Goal: Task Accomplishment & Management: Complete application form

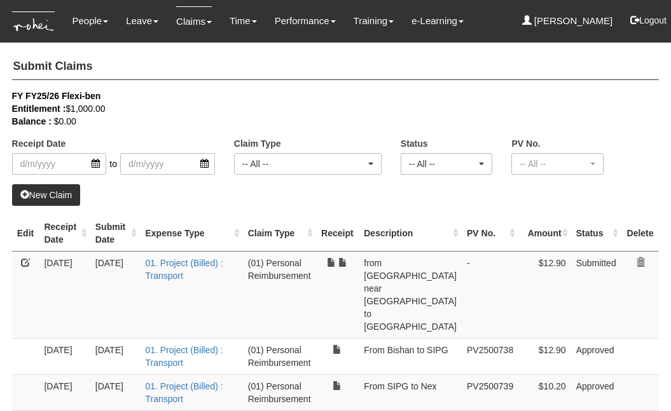
select select "50"
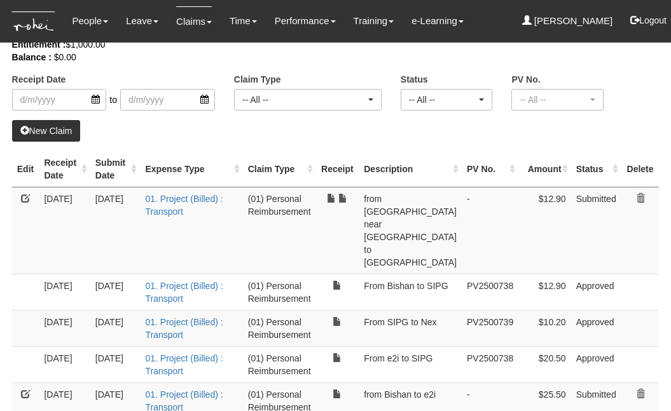
click at [64, 130] on link "New Claim" at bounding box center [46, 131] width 69 height 22
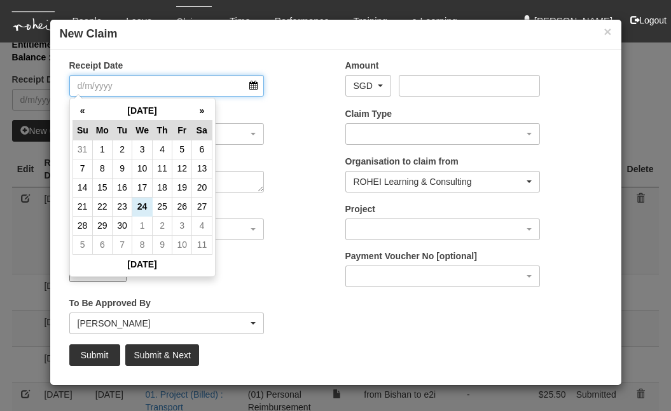
click at [255, 83] on input "Receipt Date" at bounding box center [166, 86] width 195 height 22
click at [123, 205] on td "23" at bounding box center [123, 206] width 20 height 19
type input "[DATE]"
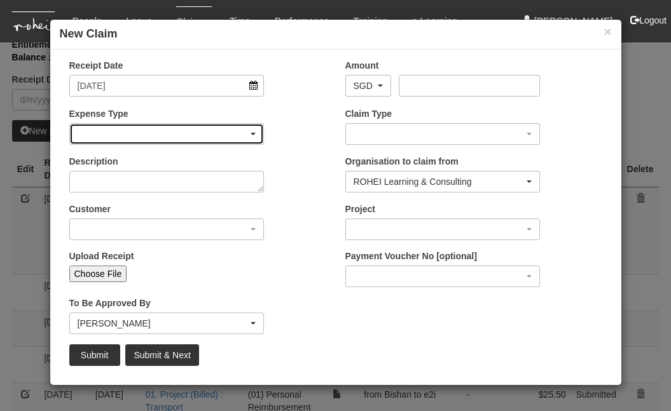
click at [206, 135] on div "button" at bounding box center [167, 134] width 194 height 20
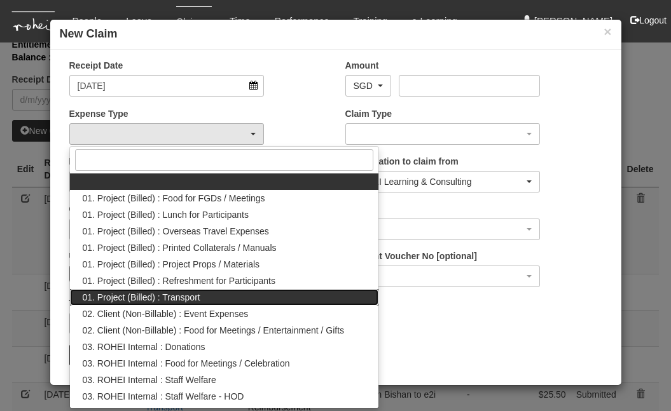
click at [157, 296] on span "01. Project (Billed) : Transport" at bounding box center [142, 297] width 118 height 13
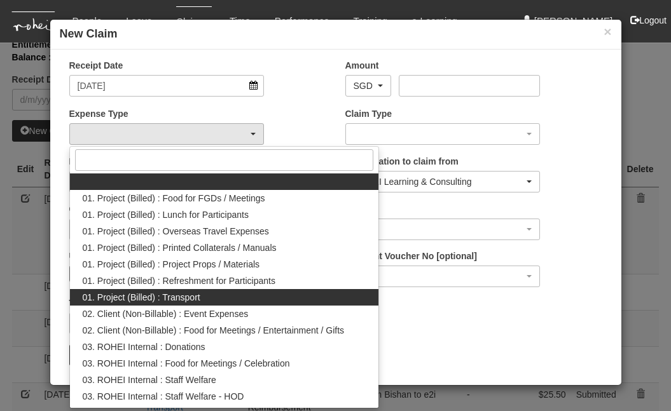
select select "135"
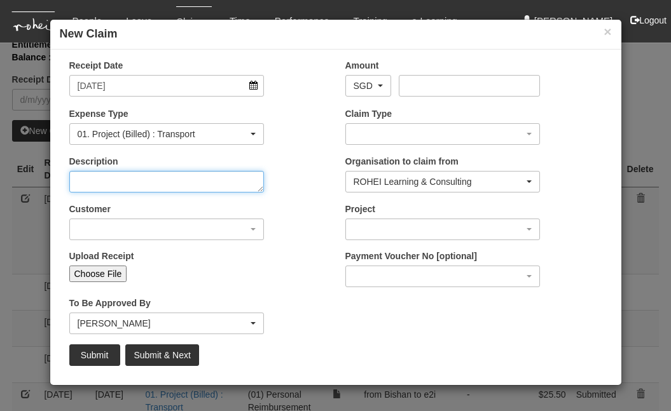
click at [189, 175] on textarea "Description" at bounding box center [166, 182] width 195 height 22
type textarea "From Bishan to SIPG"
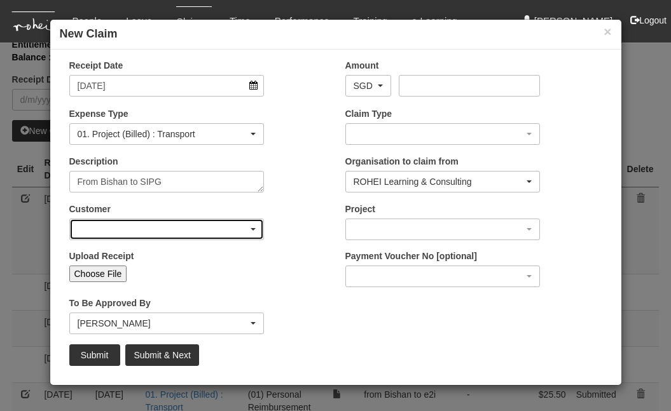
click at [179, 223] on div "button" at bounding box center [167, 229] width 194 height 20
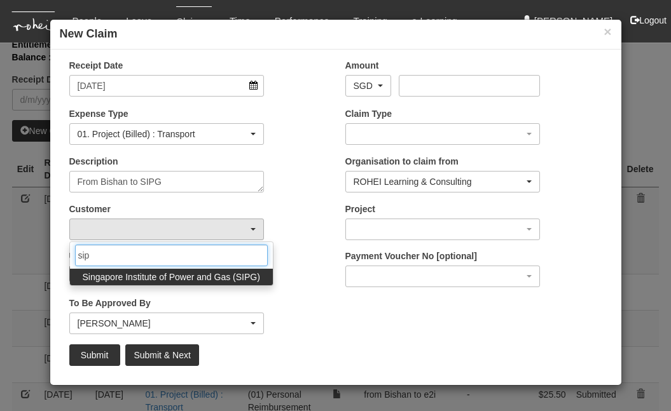
type input "sip"
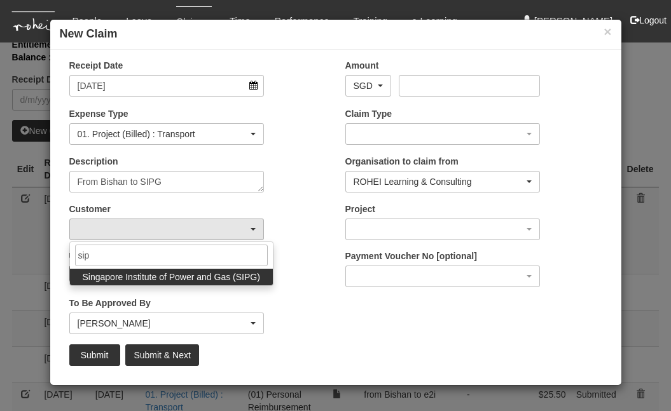
click at [179, 279] on span "Singapore Institute of Power and Gas (SIPG)" at bounding box center [171, 277] width 177 height 13
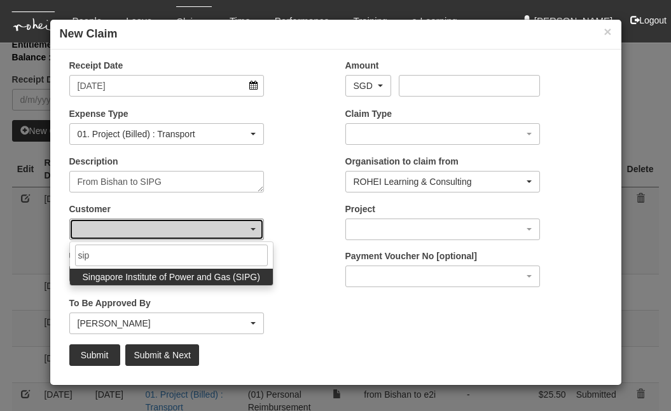
select select "483"
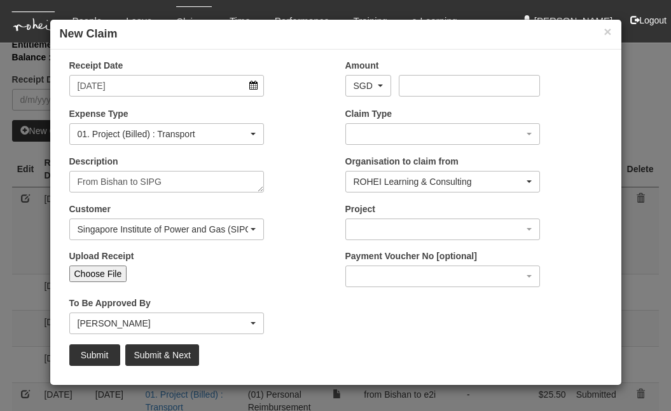
click at [116, 277] on input "Choose File" at bounding box center [98, 274] width 58 height 17
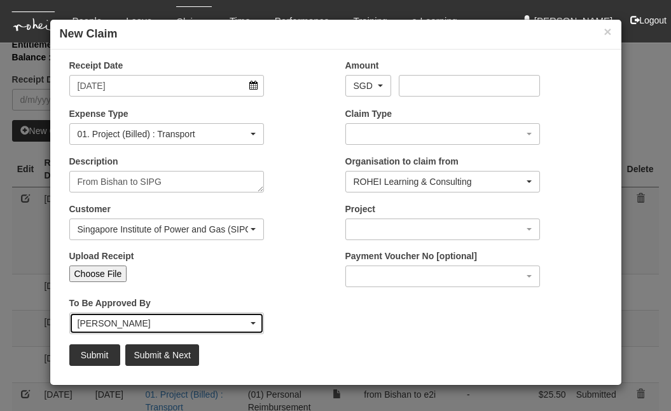
click at [249, 324] on div "[PERSON_NAME]" at bounding box center [167, 323] width 179 height 13
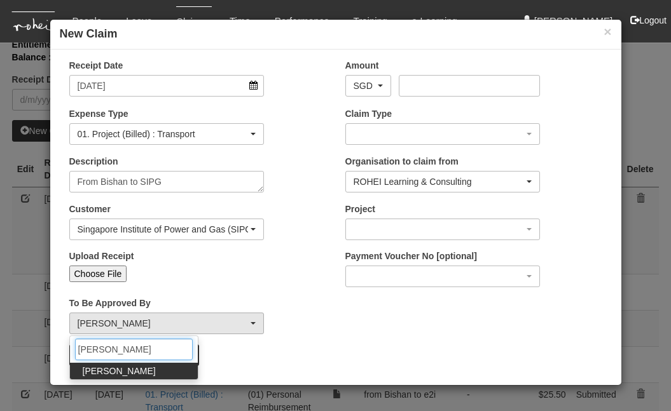
type input "[PERSON_NAME]"
click at [118, 375] on span "[PERSON_NAME]" at bounding box center [119, 371] width 73 height 13
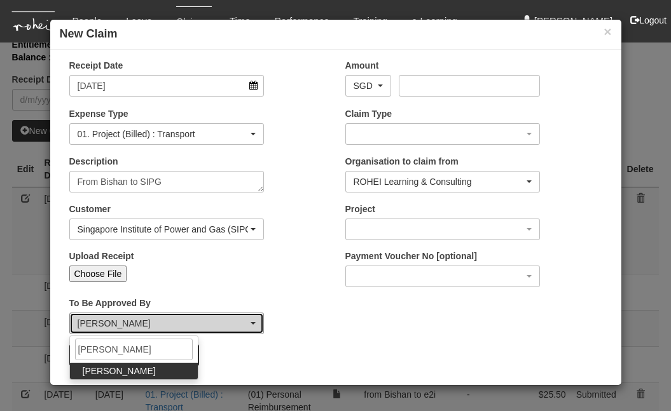
select select "34494e3c-fa1c-4f5c-8164-1b5a8a5feac6"
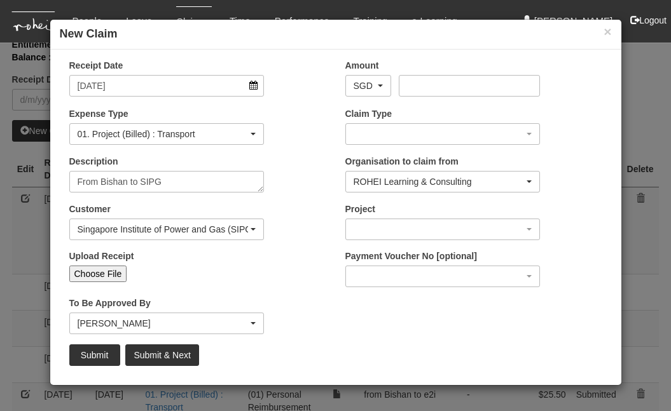
click at [121, 273] on input "Choose File" at bounding box center [98, 274] width 58 height 17
type input "C:\fakepath\11. [DATE] Bishan to SIPG F2F EXT SIPG EMP 2025 Graduation Rehearsa…"
type input "Choose Another File"
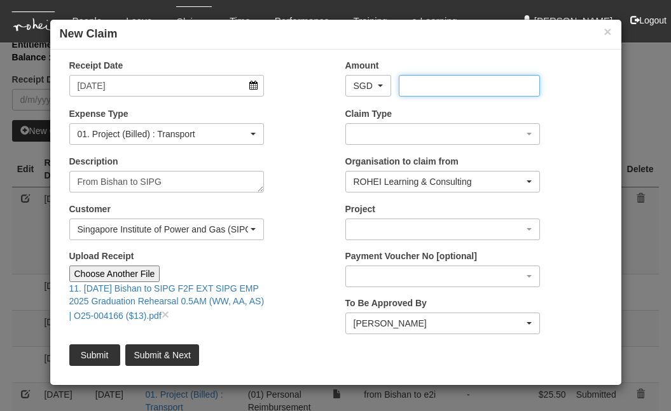
click at [448, 92] on input "Amount" at bounding box center [469, 86] width 141 height 22
type input "13"
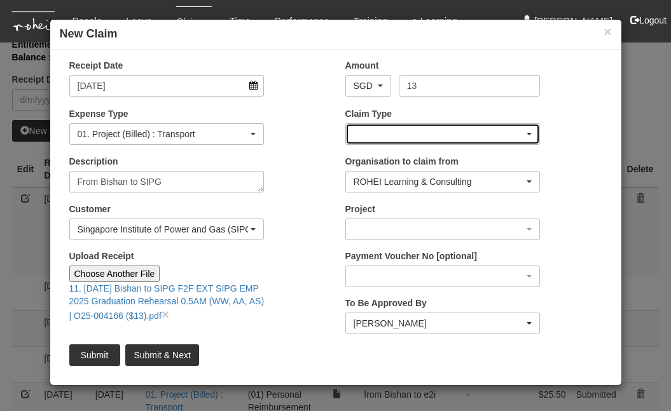
click at [450, 135] on div "button" at bounding box center [443, 134] width 194 height 20
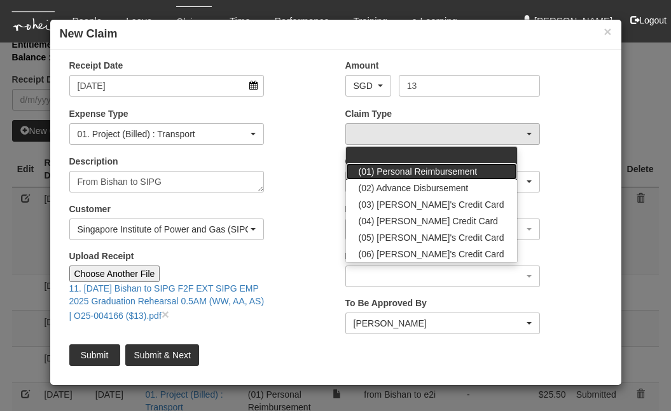
click at [441, 177] on span "(01) Personal Reimbursement" at bounding box center [418, 171] width 119 height 13
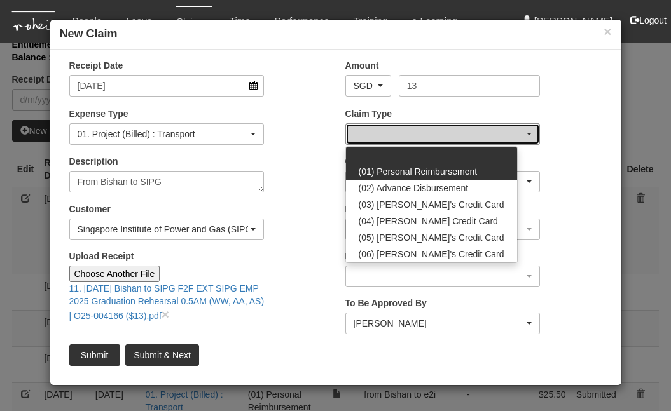
select select "14"
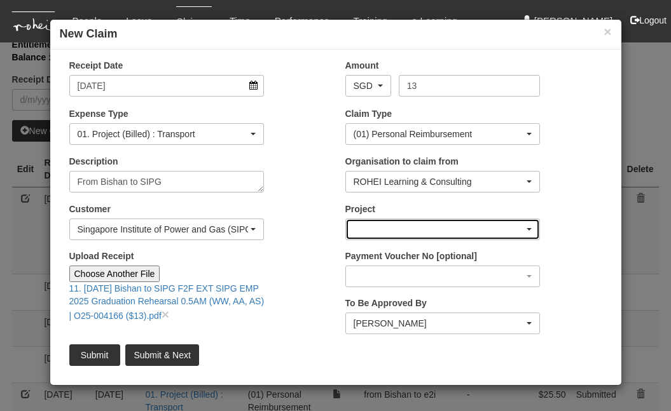
click at [418, 230] on div "button" at bounding box center [443, 229] width 194 height 20
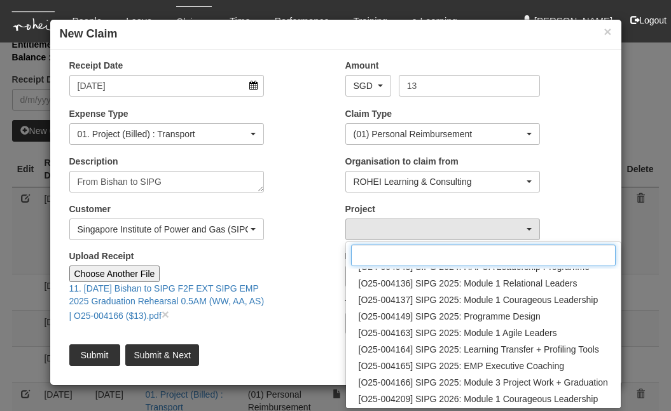
scroll to position [154, 0]
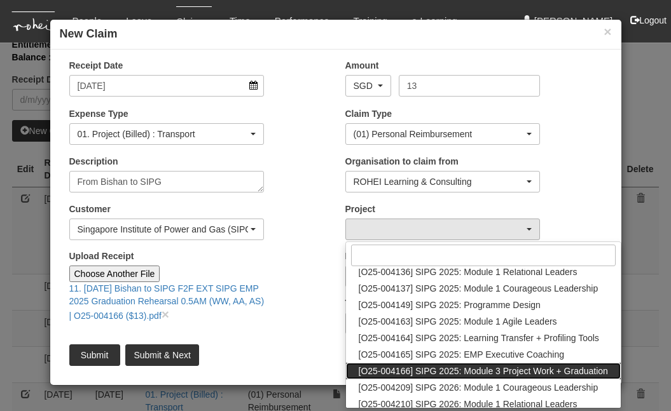
click at [477, 373] on span "[O25-004166] SIPG 2025: Module 3 Project Work + Graduation" at bounding box center [483, 371] width 249 height 13
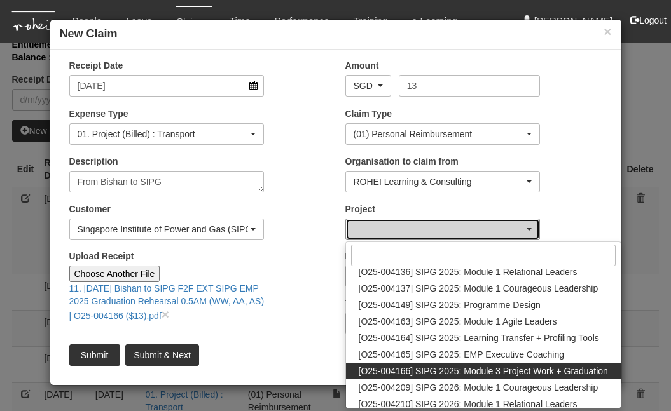
select select "2788"
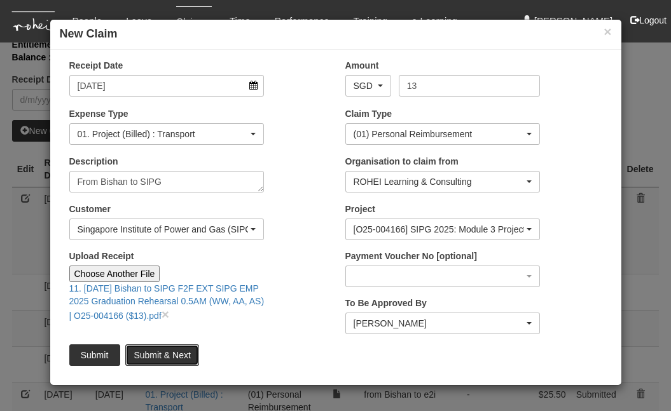
click at [168, 352] on input "Submit & Next" at bounding box center [161, 356] width 73 height 22
type input "Choose File"
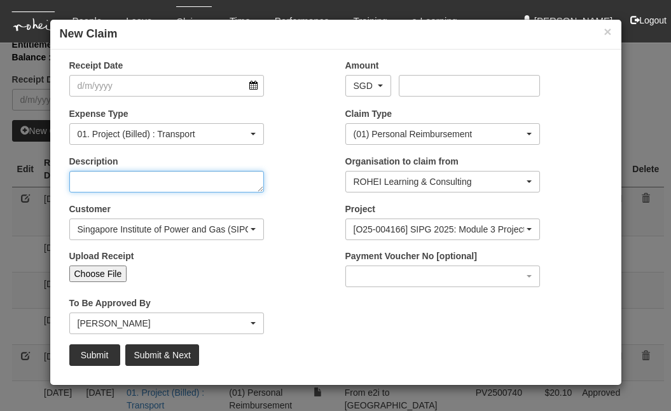
click at [206, 185] on textarea "Description" at bounding box center [166, 182] width 195 height 22
type textarea "From SIPG to roeh"
select select "50"
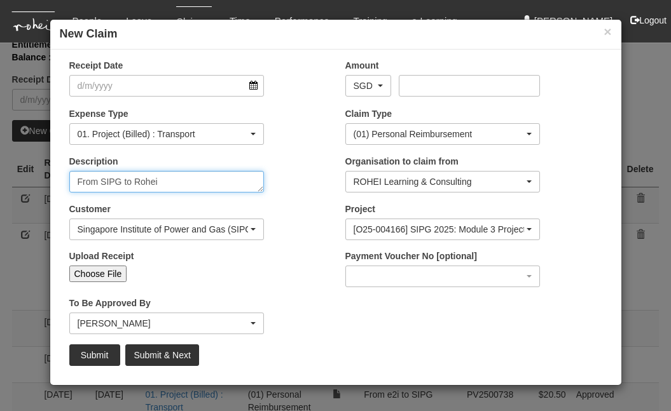
type textarea "From SIPG to Rohei"
click at [114, 275] on input "Choose File" at bounding box center [98, 274] width 58 height 17
type input "C:\fakepath\12. [DATE] SIPG to e2iF2F EXT SIPG EMP 2025 Graduation Rehearsal 0.…"
type input "Choose Another File"
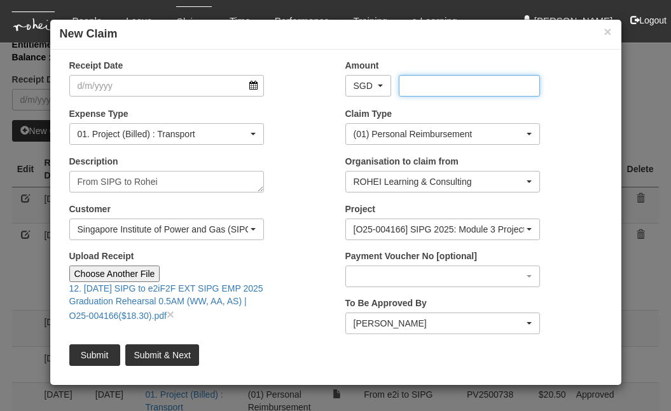
click at [448, 94] on input "Amount" at bounding box center [469, 86] width 141 height 22
type input "18.30"
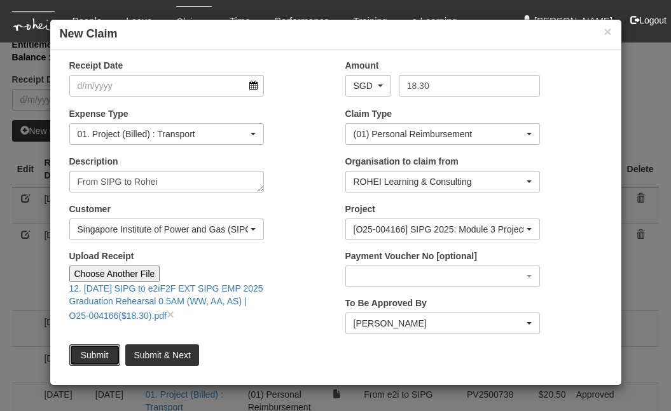
click at [103, 350] on input "Submit" at bounding box center [94, 356] width 51 height 22
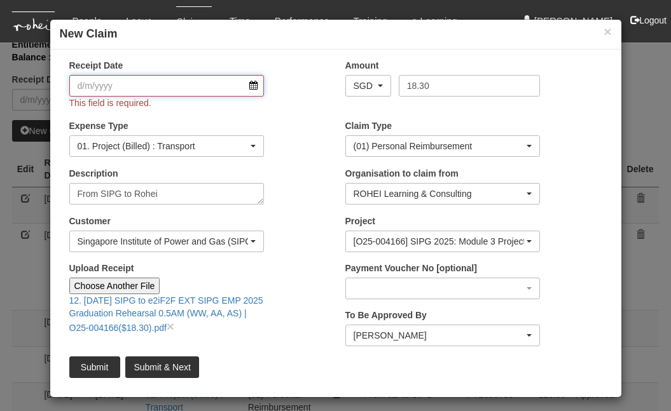
click at [254, 90] on input "Receipt Date" at bounding box center [166, 86] width 195 height 22
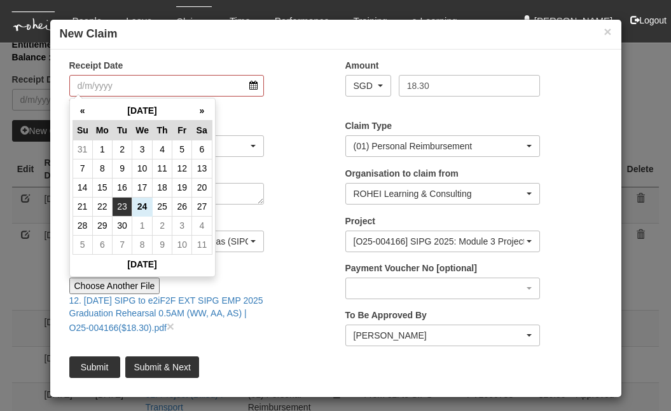
click at [127, 207] on td "23" at bounding box center [123, 206] width 20 height 19
type input "[DATE]"
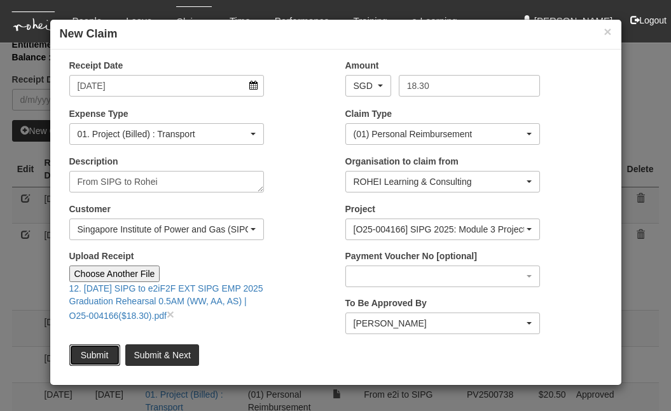
click at [90, 351] on input "Submit" at bounding box center [94, 356] width 51 height 22
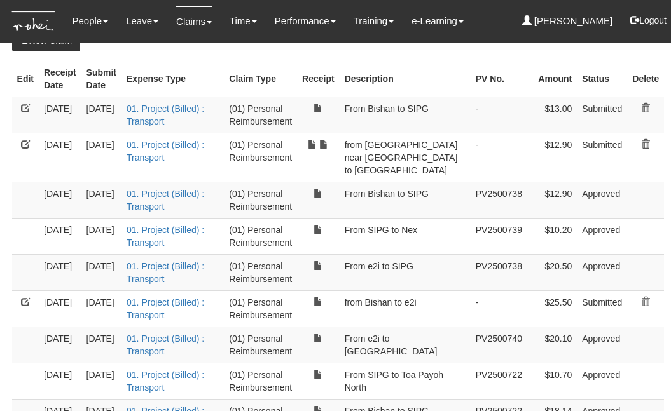
scroll to position [182, 0]
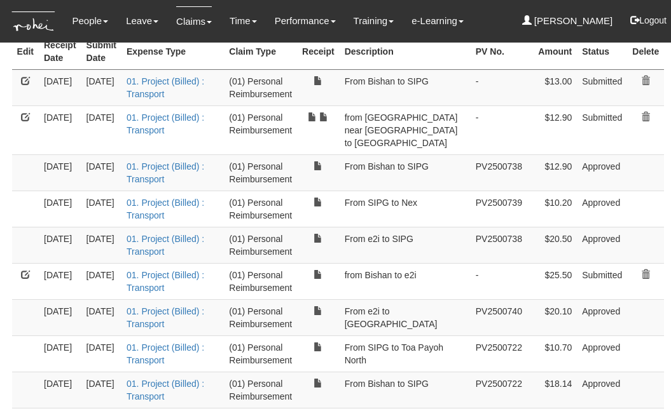
select select "50"
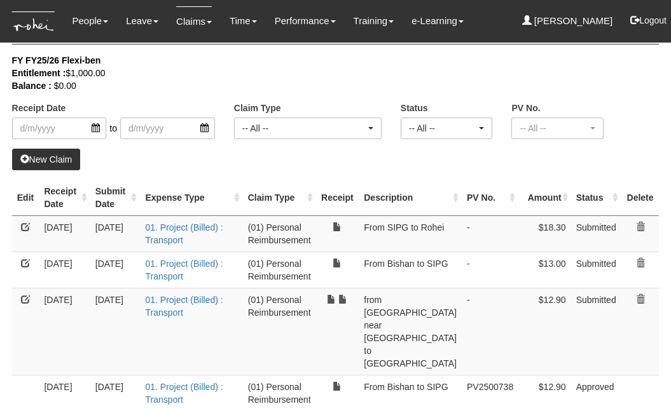
scroll to position [32, 0]
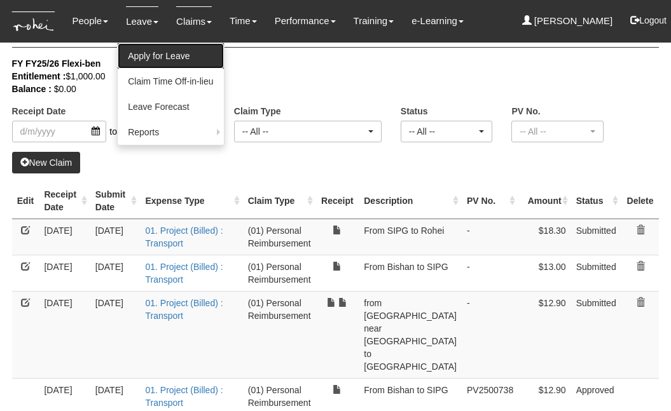
click at [148, 53] on link "Apply for Leave" at bounding box center [171, 55] width 106 height 25
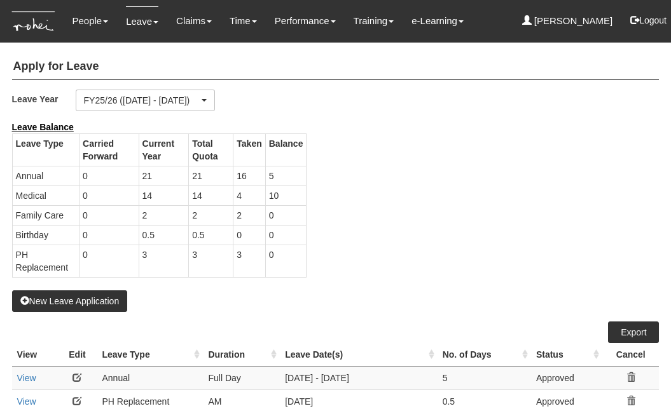
select select "50"
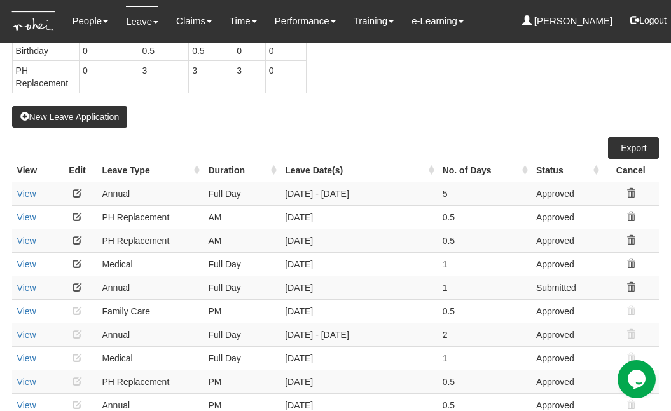
scroll to position [186, 0]
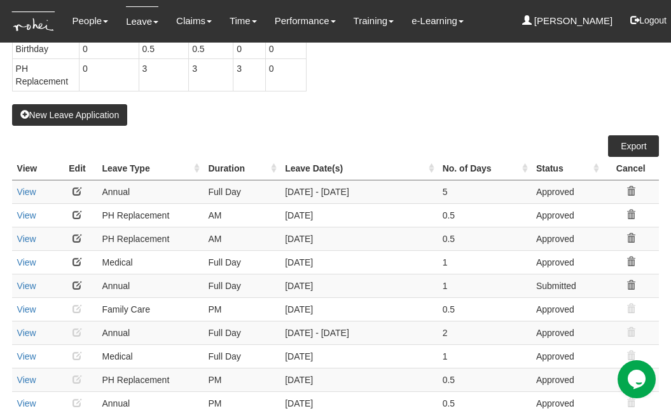
click at [78, 261] on link at bounding box center [76, 262] width 9 height 9
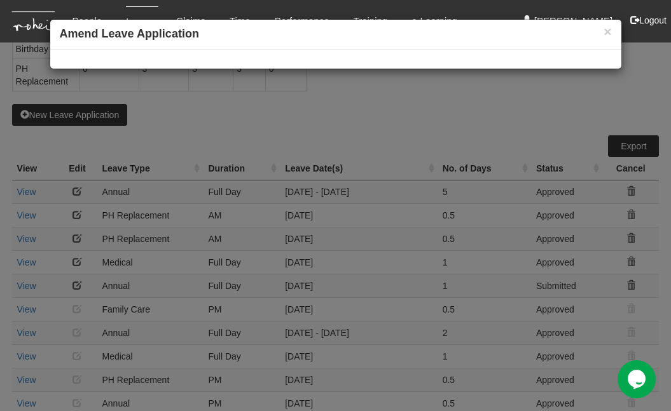
select select
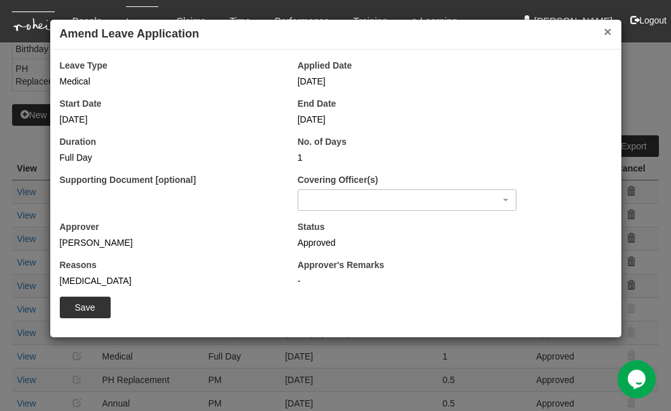
click at [606, 32] on button "×" at bounding box center [607, 31] width 8 height 13
